Goal: Task Accomplishment & Management: Manage account settings

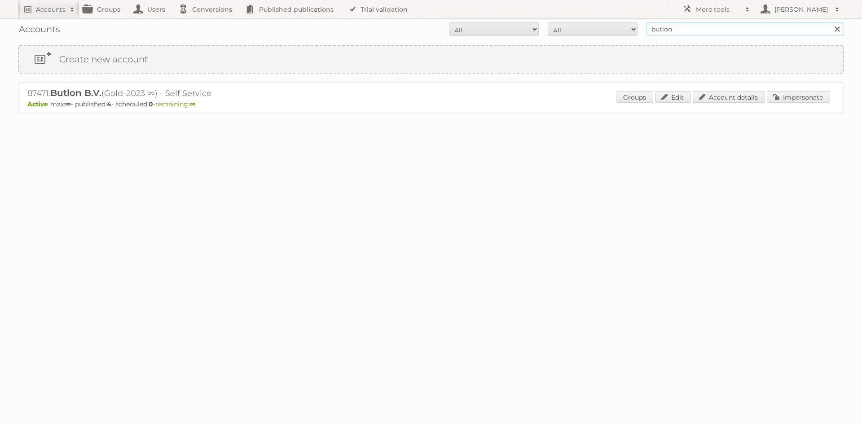
click at [678, 28] on input "butlon" at bounding box center [746, 28] width 198 height 13
click at [674, 26] on input "butlon" at bounding box center [746, 28] width 198 height 13
click at [737, 37] on div "Accounts All Active Expired Pending All Paid Trials Self service butlon Search" at bounding box center [431, 29] width 826 height 22
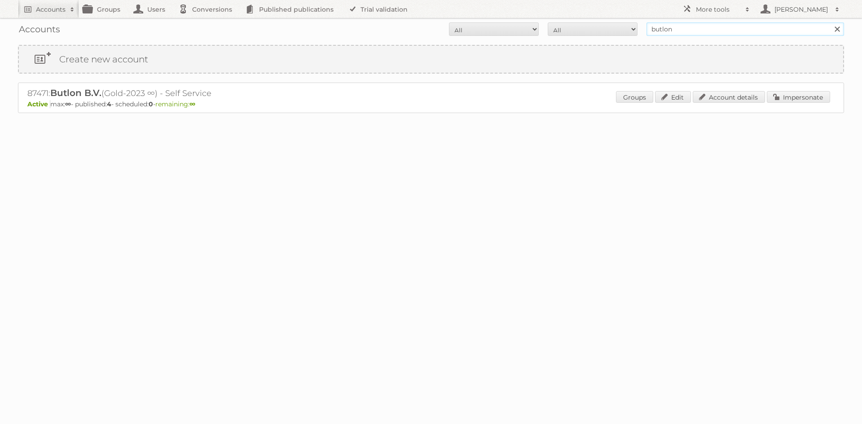
click at [735, 31] on input "butlon" at bounding box center [746, 28] width 198 height 13
type input "vomar"
click at [830, 22] on input "Search" at bounding box center [836, 28] width 13 height 13
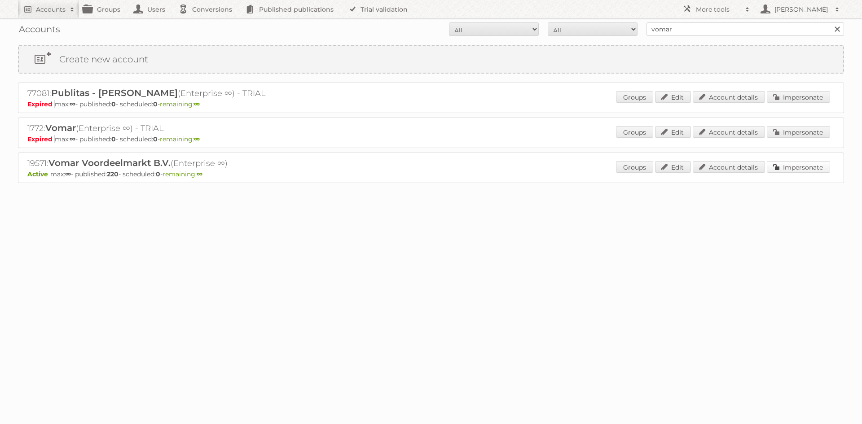
click at [775, 163] on link "Impersonate" at bounding box center [798, 167] width 63 height 12
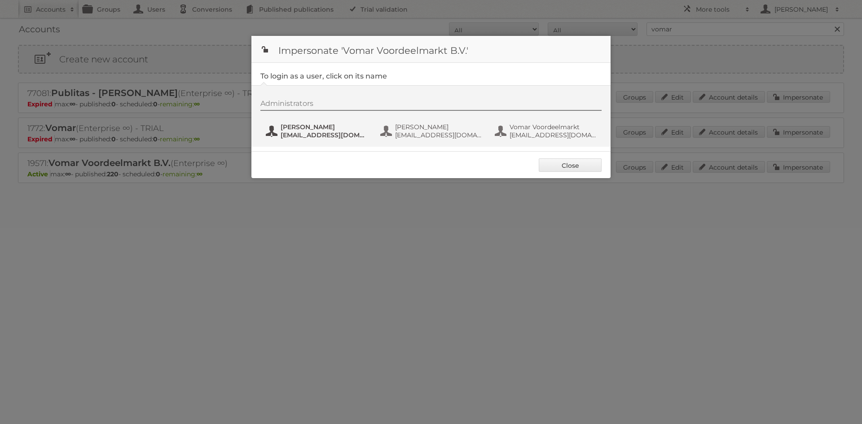
click at [339, 136] on span "[EMAIL_ADDRESS][DOMAIN_NAME]" at bounding box center [324, 135] width 87 height 8
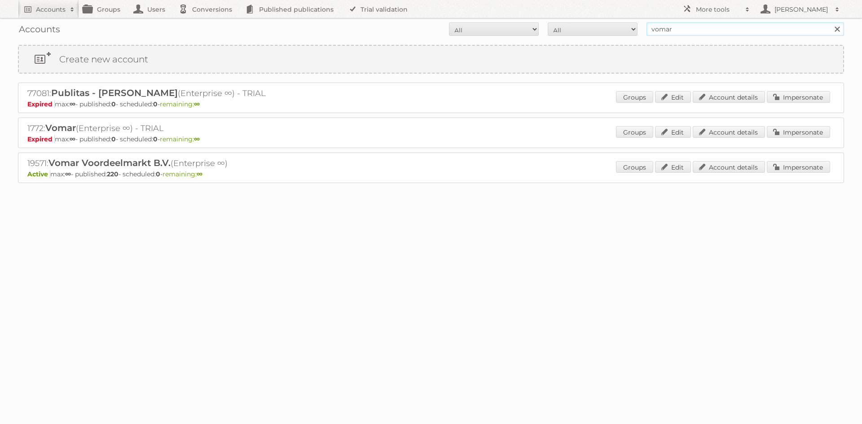
click at [668, 27] on input "vomar" at bounding box center [746, 28] width 198 height 13
type input "aanbiedingen"
click at [830, 22] on input "Search" at bounding box center [836, 28] width 13 height 13
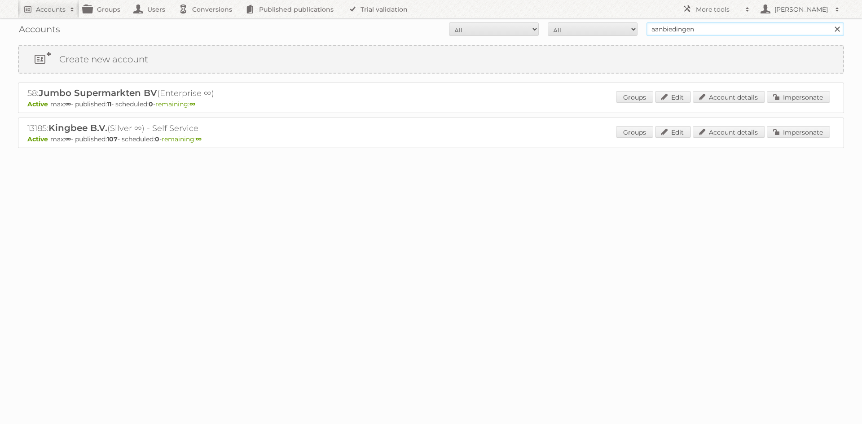
click at [696, 31] on input "aanbiedingen" at bounding box center [746, 28] width 198 height 13
click at [698, 23] on input "reclame" at bounding box center [746, 28] width 198 height 13
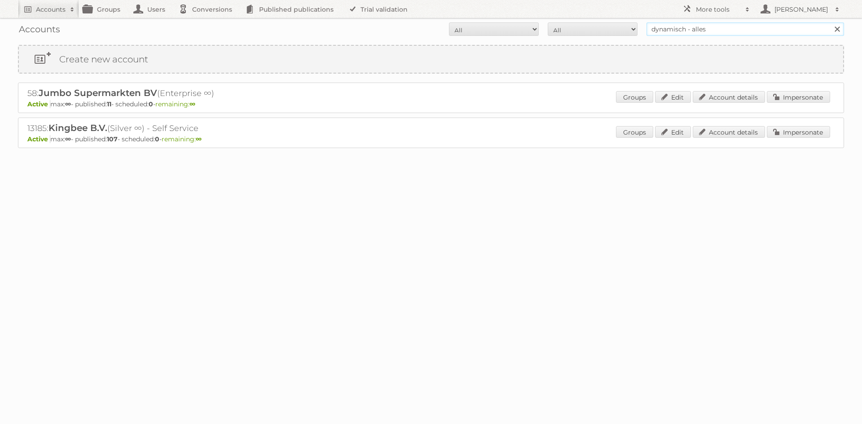
type input "dynamisch - alles"
click at [830, 22] on input "Search" at bounding box center [836, 28] width 13 height 13
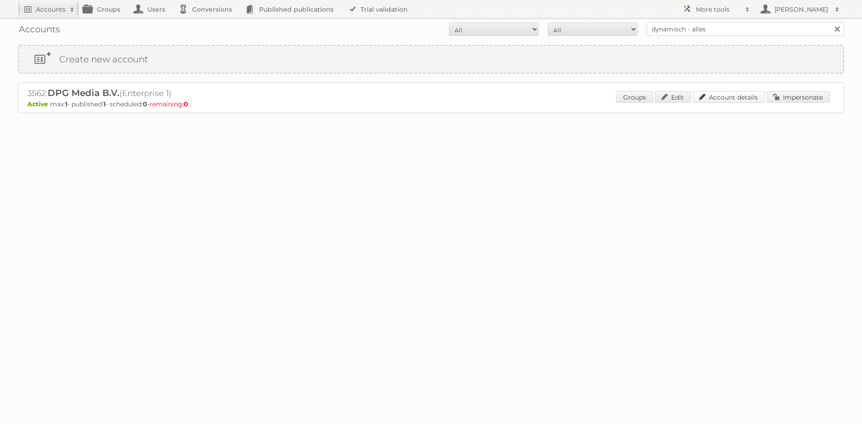
click at [738, 97] on link "Account details" at bounding box center [729, 97] width 72 height 12
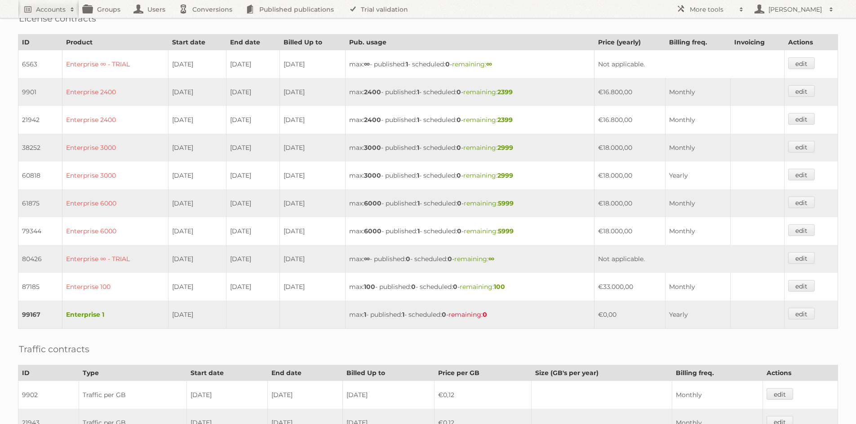
scroll to position [180, 0]
